Goal: Answer question/provide support

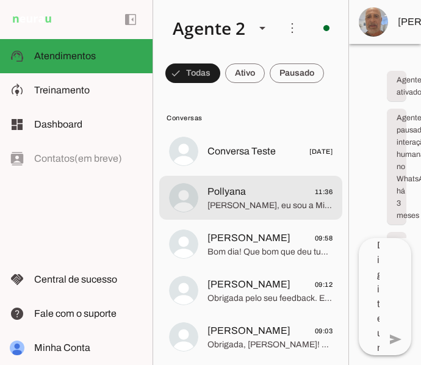
click at [226, 213] on md-item "Pollyana 11:36 [PERSON_NAME], eu sou a [PERSON_NAME] aqui da YellotMob, como po…" at bounding box center [250, 198] width 183 height 44
